Goal: Task Accomplishment & Management: Use online tool/utility

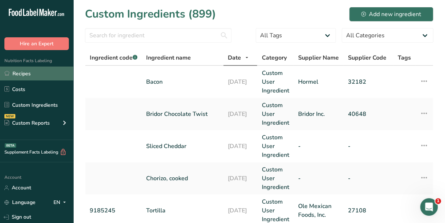
click at [31, 68] on link "Recipes" at bounding box center [36, 74] width 73 height 14
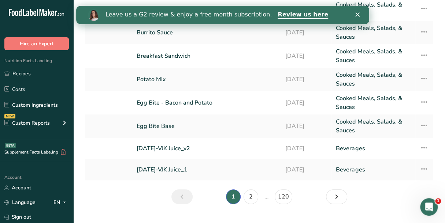
scroll to position [133, 0]
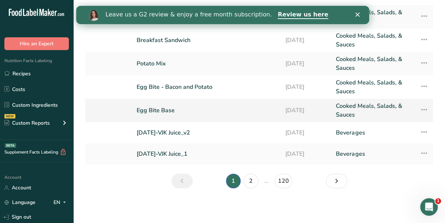
click at [171, 114] on link "Egg Bite Base" at bounding box center [207, 111] width 140 height 18
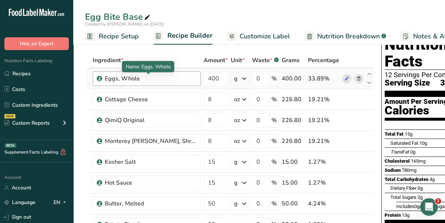
scroll to position [37, 0]
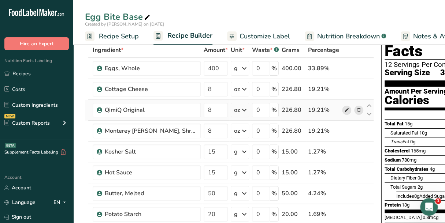
click at [344, 112] on icon at bounding box center [346, 111] width 5 height 8
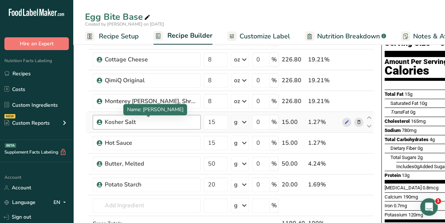
scroll to position [73, 0]
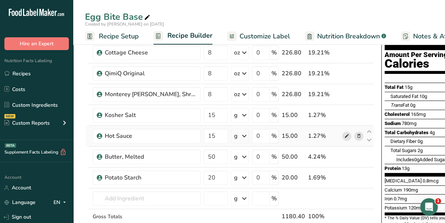
click at [344, 140] on icon at bounding box center [346, 137] width 5 height 8
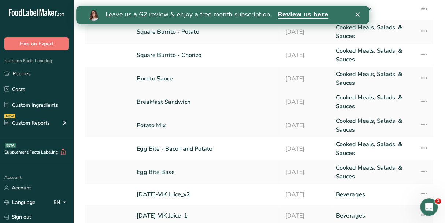
scroll to position [73, 0]
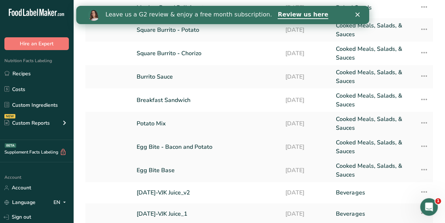
click at [194, 147] on link "Egg Bite - Bacon and Potato" at bounding box center [207, 147] width 140 height 18
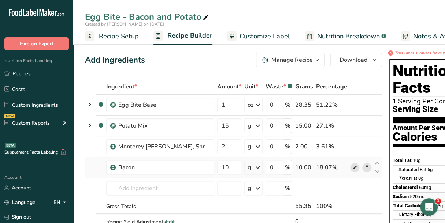
click at [353, 169] on span at bounding box center [354, 167] width 9 height 9
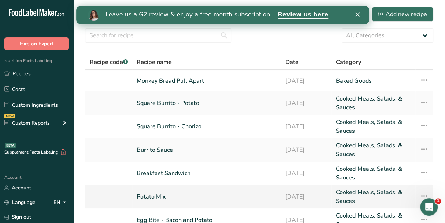
click at [160, 195] on link "Potato Mix" at bounding box center [207, 197] width 140 height 18
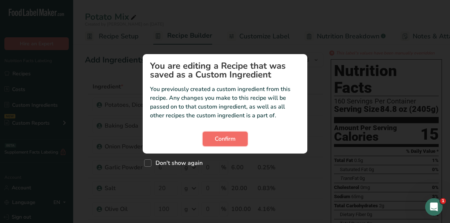
click at [242, 140] on button "Confirm" at bounding box center [225, 139] width 45 height 15
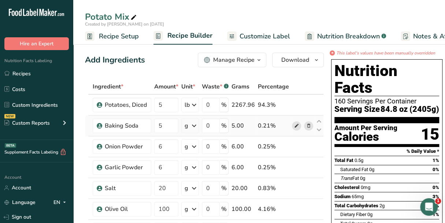
click at [297, 127] on span at bounding box center [296, 126] width 9 height 9
click at [296, 149] on icon at bounding box center [296, 147] width 5 height 8
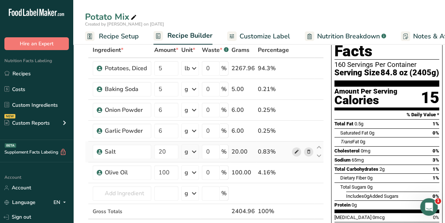
click at [296, 152] on icon at bounding box center [296, 152] width 5 height 8
click at [295, 155] on icon at bounding box center [296, 152] width 5 height 8
click at [294, 172] on icon at bounding box center [296, 173] width 5 height 8
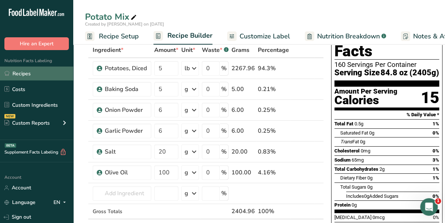
click at [44, 70] on link "Recipes" at bounding box center [36, 74] width 73 height 14
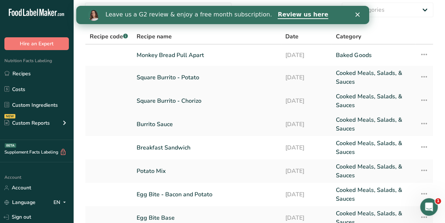
scroll to position [37, 0]
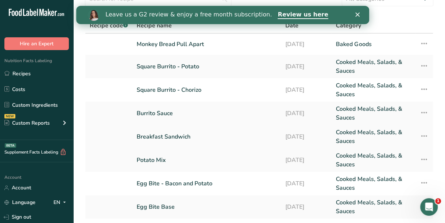
click at [176, 139] on link "Breakfast Sandwich" at bounding box center [207, 137] width 140 height 18
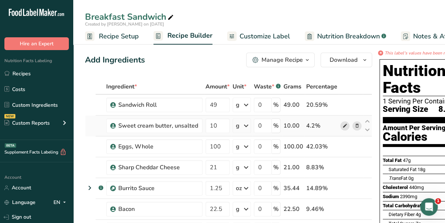
click at [345, 127] on span at bounding box center [345, 126] width 9 height 9
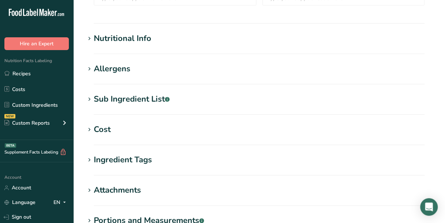
type input "QimiQ Original"
type input "Cream Base"
type input "QimiQ Handels GmbH"
type input "16562"
type input "15"
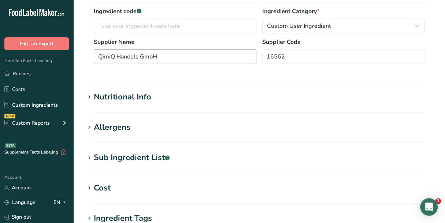
type input "25"
type KJ "104.6"
type Fat "2"
type Fat "0"
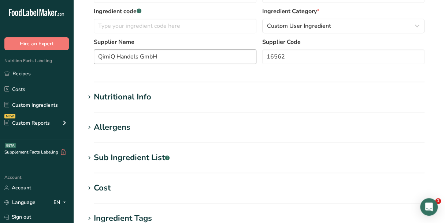
type input "5"
type Carbohydrates "1"
type Fiber "0"
type Sugars "1"
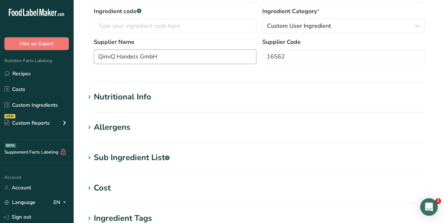
type Sugars "0"
type input "1"
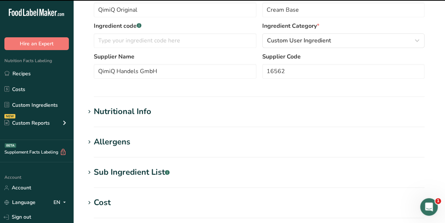
click at [102, 114] on div "Nutritional Info" at bounding box center [122, 112] width 57 height 12
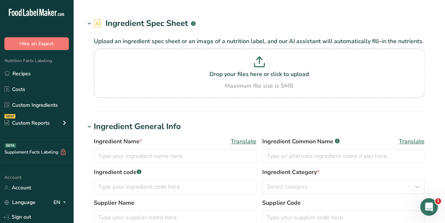
type input "Hot Sauce"
type input "5"
select select "17"
select select "22"
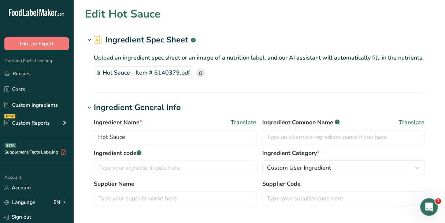
type input "5"
type KJ "20.92"
type Fat "0"
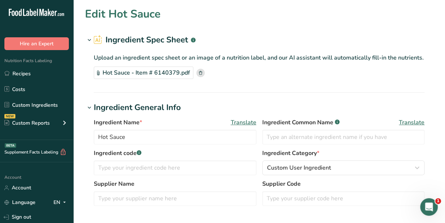
type input "0"
type input "170"
type Carbohydrates "2"
type Fiber "0"
type Sugars "1"
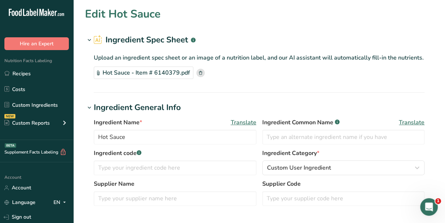
type Sugars "0"
type input "0"
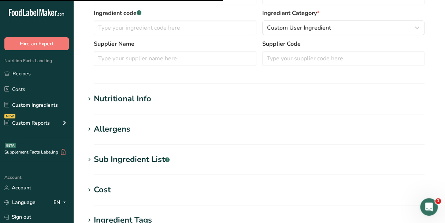
scroll to position [146, 0]
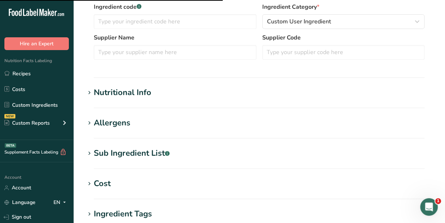
click at [127, 89] on div "Nutritional Info" at bounding box center [122, 93] width 57 height 12
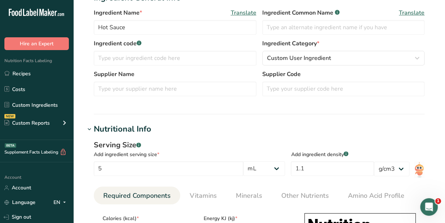
scroll to position [0, 0]
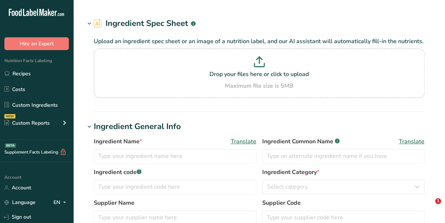
scroll to position [105, 0]
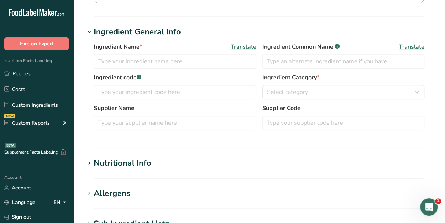
type input "Bacon"
type input "Hormel"
type input "32182"
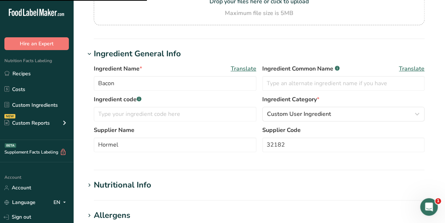
scroll to position [16, 0]
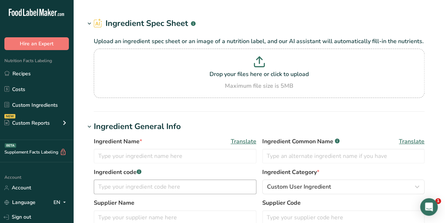
type input "Baking Soda"
type input "0.125"
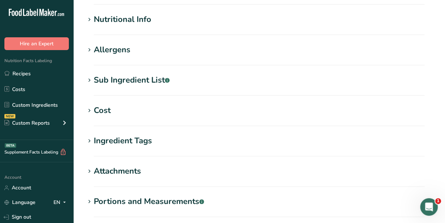
scroll to position [110, 0]
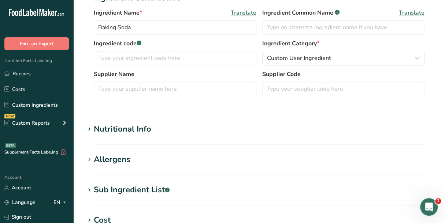
click at [122, 132] on div "Nutritional Info" at bounding box center [122, 129] width 57 height 12
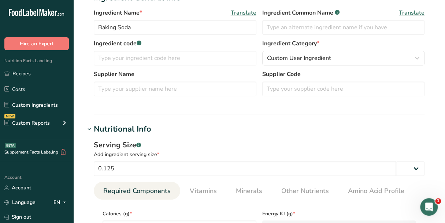
select select "20"
select select "22"
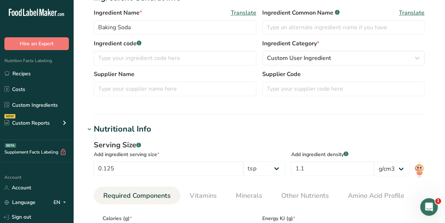
type input "0"
type KJ "0"
type Fat "0"
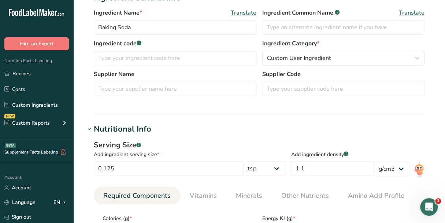
type input "0"
type input "160"
type Carbohydrates "0"
type Fiber "0"
type Sugars "0"
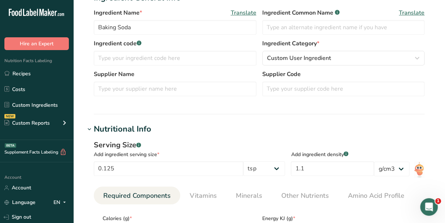
type Sugars "0"
type input "0"
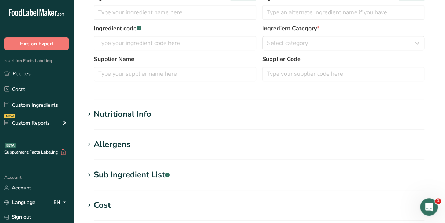
scroll to position [183, 0]
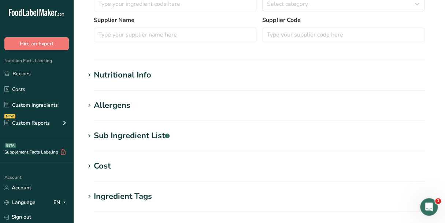
click at [141, 74] on div "Nutritional Info" at bounding box center [122, 75] width 57 height 12
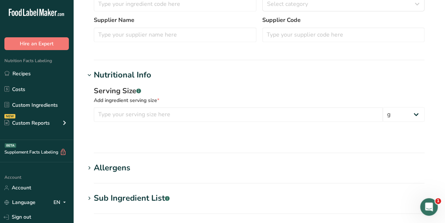
type input "Onion Powder"
type input "[PERSON_NAME] & COMPANY, INC."
type input "900210224"
type input "100"
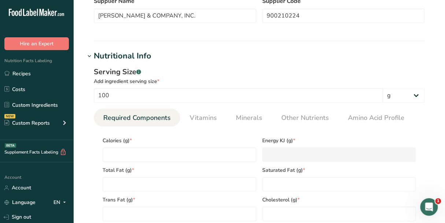
scroll to position [164, 0]
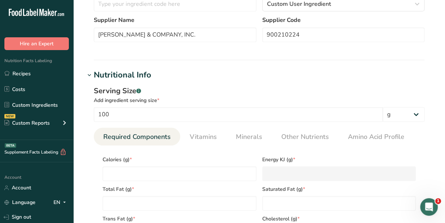
type input "341"
type KJ "1426.744"
type Fat "1.04"
type Fat "0.219"
type Fat "0"
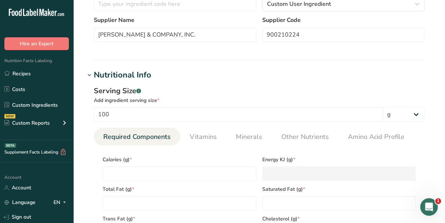
type input "0"
type input "73"
type Carbohydrates "79.12"
type Fiber "15.2"
type Sugars "6.63"
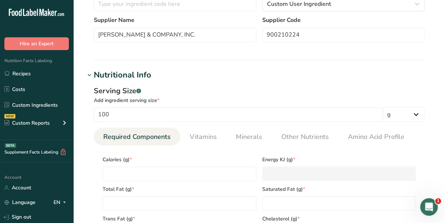
type Sugars "0"
type input "10.41"
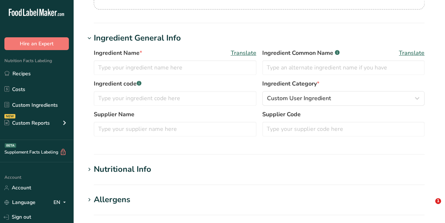
type input "Salt"
type input "0.7"
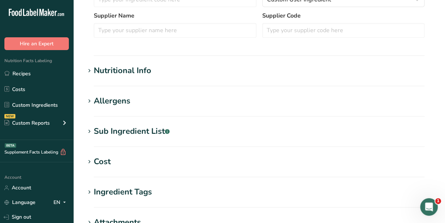
scroll to position [201, 0]
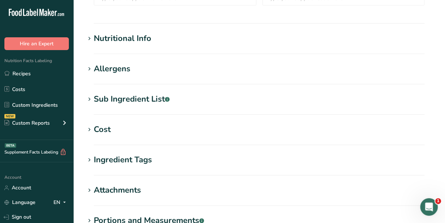
click at [155, 41] on h1 "Nutritional Info" at bounding box center [259, 39] width 348 height 12
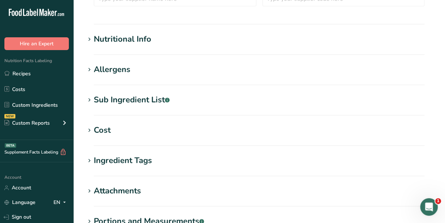
scroll to position [220, 0]
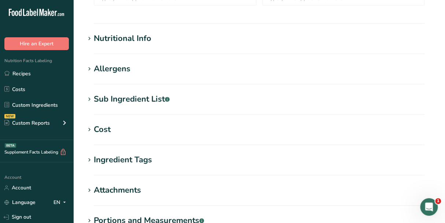
click at [130, 42] on div "Nutritional Info" at bounding box center [122, 39] width 57 height 12
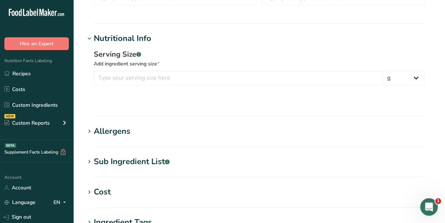
type input "Salt"
type input "0.7"
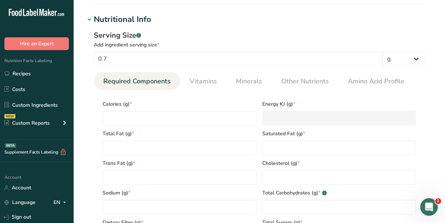
scroll to position [201, 0]
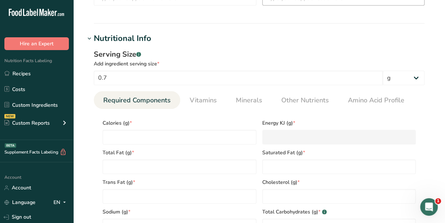
type input "0"
type KJ "0"
type Fat "0"
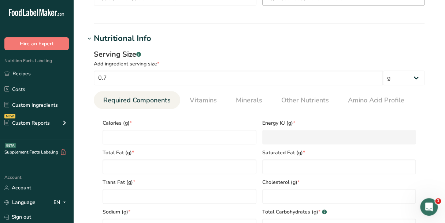
type input "0"
type input "280"
type Carbohydrates "0"
type Fiber "0"
type Sugars "0"
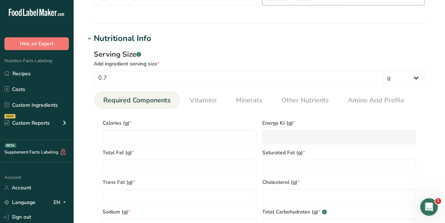
type Sugars "0"
type input "0"
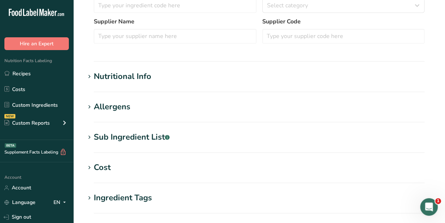
scroll to position [183, 0]
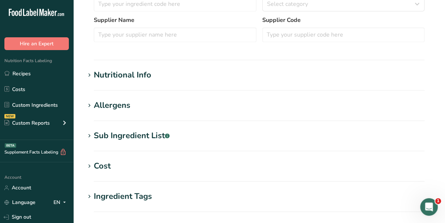
click at [114, 65] on section "Ingredient Spec Sheet .a-a{fill:#347362;}.b-a{fill:#fff;} Upload an ingredient …" at bounding box center [259, 77] width 372 height 521
click at [115, 80] on div "Nutritional Info" at bounding box center [122, 75] width 57 height 12
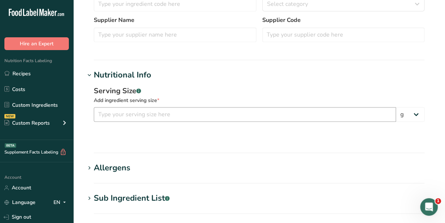
select select "22"
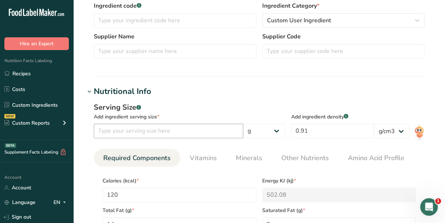
type input "Olive Oil"
type input "1"
select select "19"
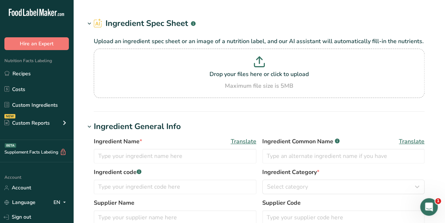
type input "Sweet cream butter, unsalted"
type input "Butter"
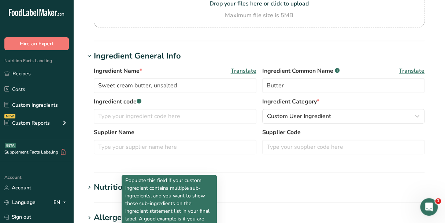
scroll to position [200, 0]
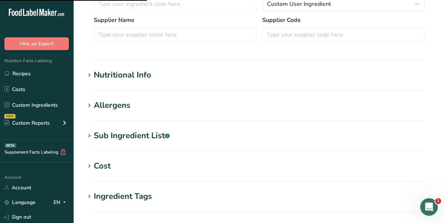
click at [113, 78] on div "Nutritional Info" at bounding box center [122, 75] width 57 height 12
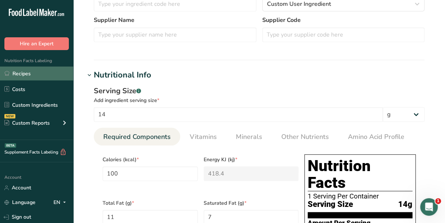
click at [28, 67] on link "Recipes" at bounding box center [36, 74] width 73 height 14
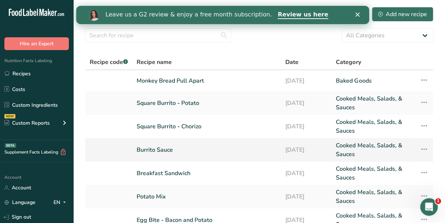
click at [168, 152] on link "Burrito Sauce" at bounding box center [207, 150] width 140 height 18
click at [193, 127] on link "Square Burrito - Chorizo" at bounding box center [207, 127] width 140 height 18
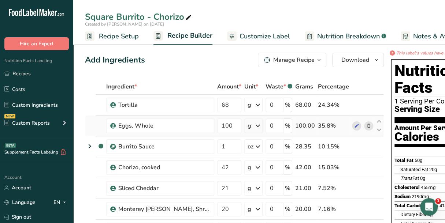
scroll to position [37, 0]
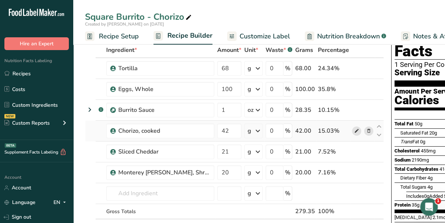
click at [354, 134] on icon at bounding box center [356, 131] width 5 height 8
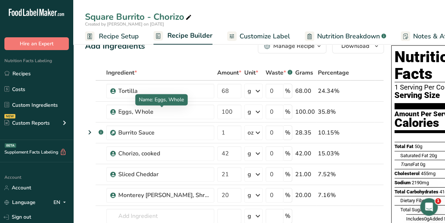
scroll to position [0, 0]
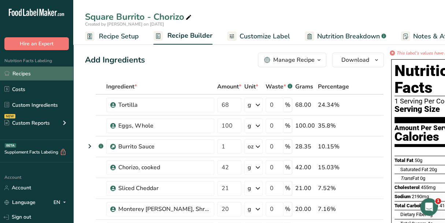
click at [48, 73] on link "Recipes" at bounding box center [36, 74] width 73 height 14
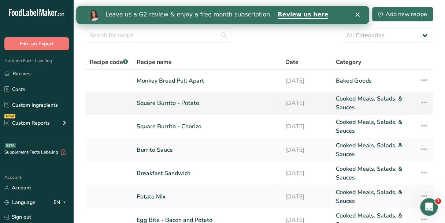
click at [193, 106] on link "Square Burrito - Potato" at bounding box center [207, 103] width 140 height 18
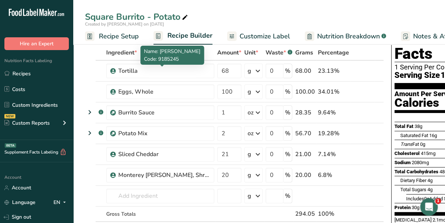
scroll to position [37, 0]
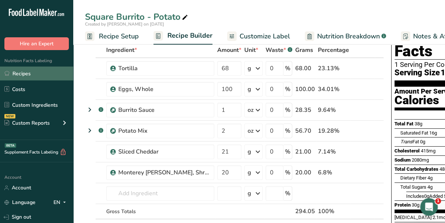
click at [44, 74] on link "Recipes" at bounding box center [36, 74] width 73 height 14
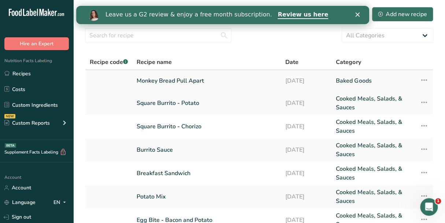
click at [198, 78] on link "Monkey Bread Pull Apart" at bounding box center [207, 80] width 140 height 15
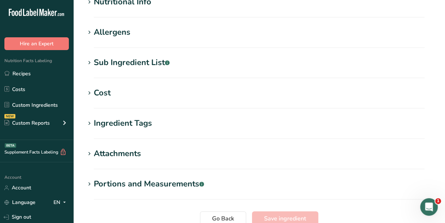
type input "Chorizo, cooked"
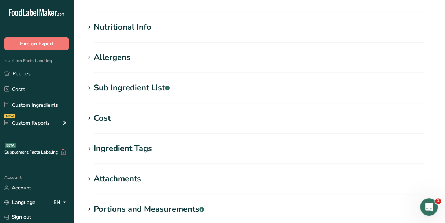
scroll to position [163, 0]
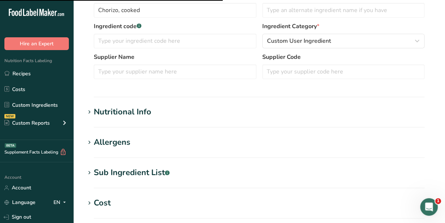
click at [107, 115] on div "Nutritional Info" at bounding box center [122, 112] width 57 height 12
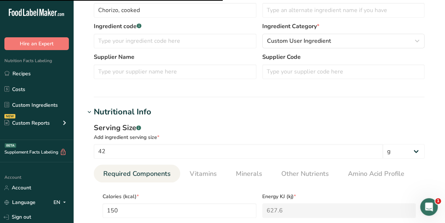
click at [111, 113] on div "Nutritional Info" at bounding box center [122, 112] width 57 height 12
